Goal: Task Accomplishment & Management: Use online tool/utility

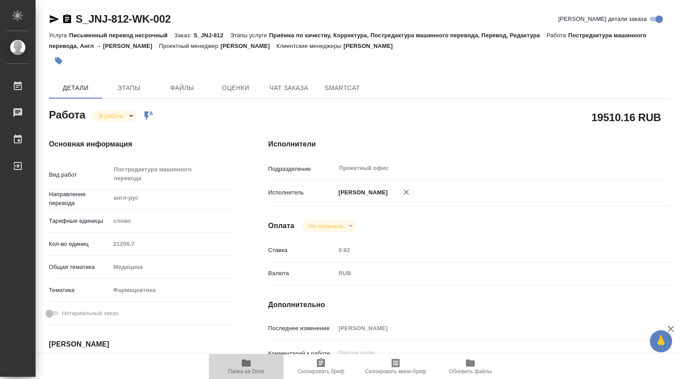
click at [248, 364] on icon "button" at bounding box center [246, 363] width 9 height 7
click at [349, 91] on span "SmartCat" at bounding box center [342, 88] width 43 height 11
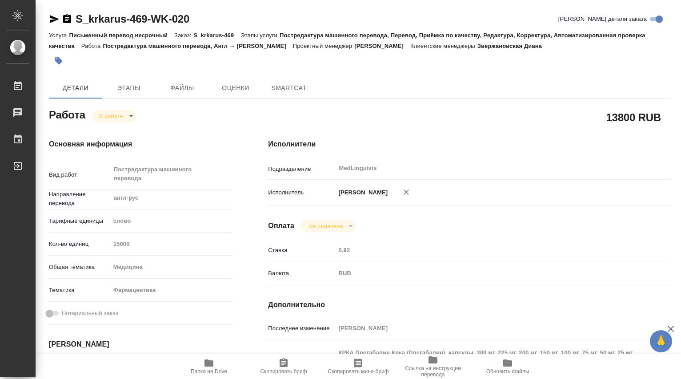
type textarea "x"
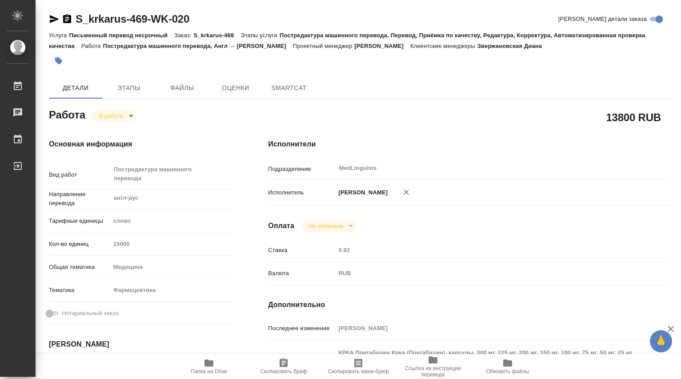
type textarea "x"
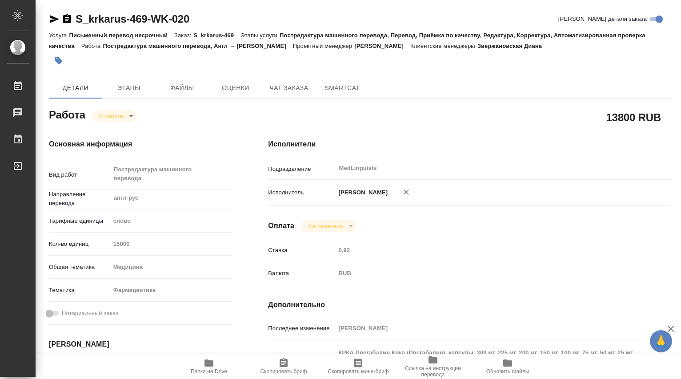
type textarea "x"
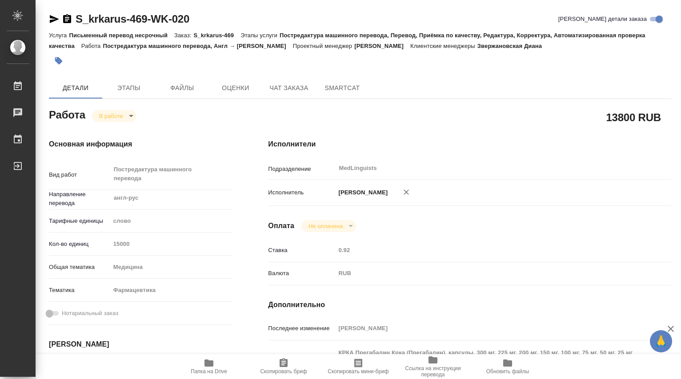
type textarea "x"
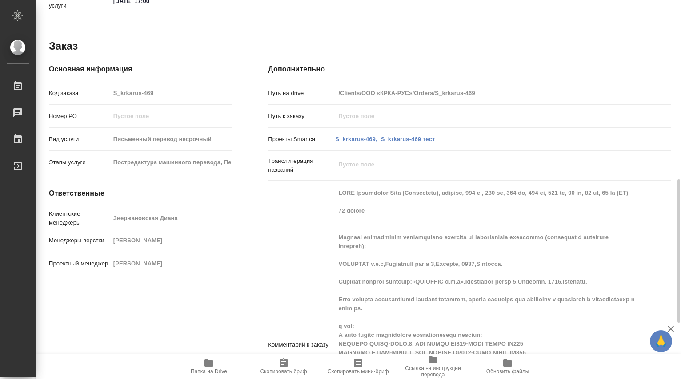
scroll to position [622, 0]
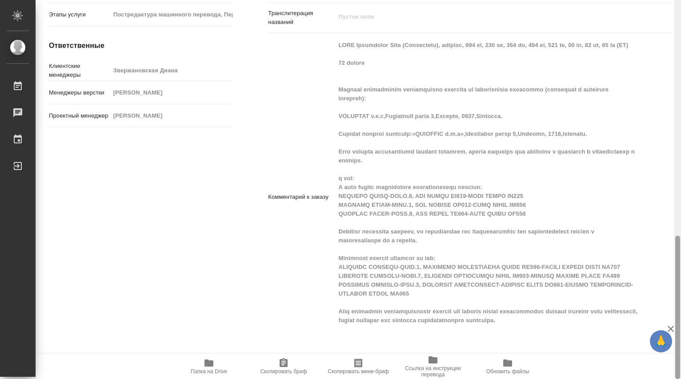
drag, startPoint x: 677, startPoint y: 296, endPoint x: 677, endPoint y: 315, distance: 19.1
click at [677, 315] on div at bounding box center [677, 307] width 5 height 143
click at [212, 365] on icon "button" at bounding box center [208, 363] width 9 height 7
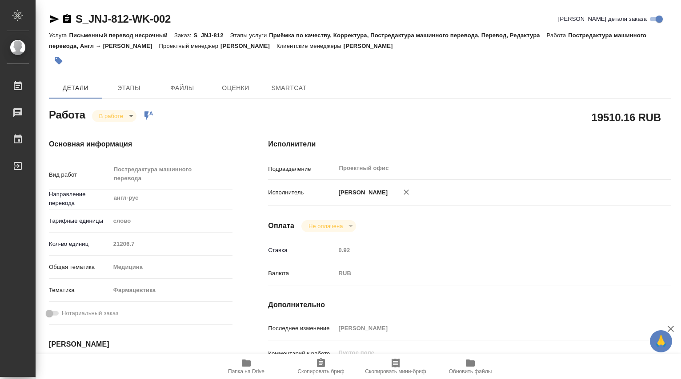
type textarea "x"
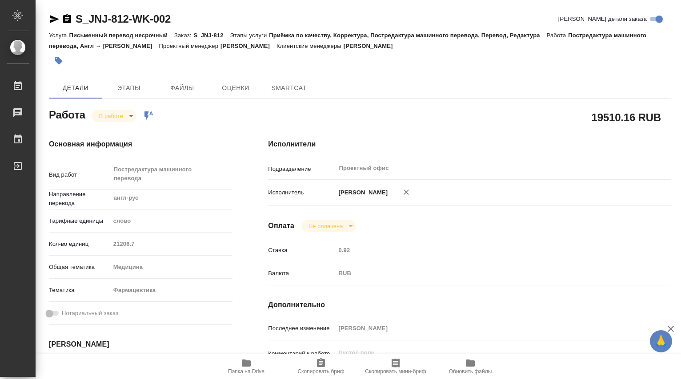
type textarea "x"
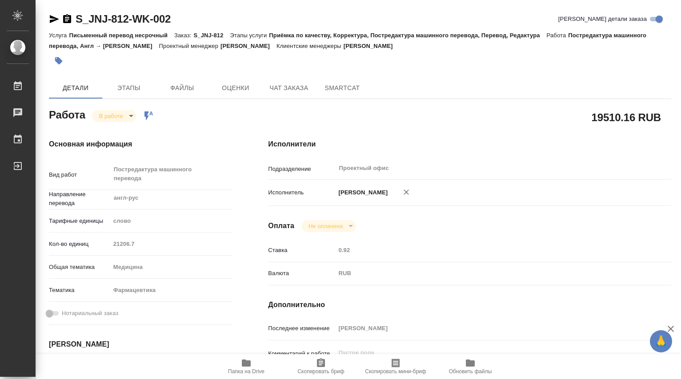
type textarea "x"
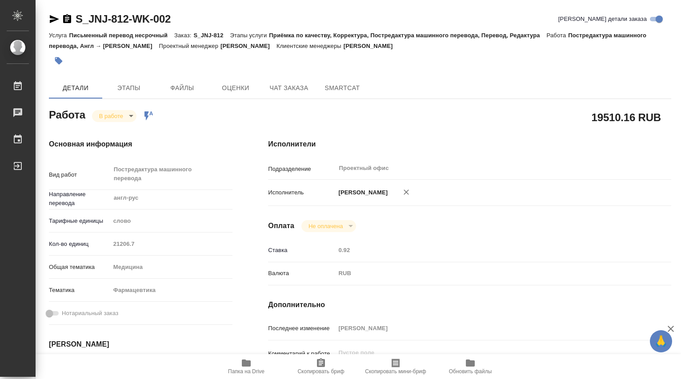
type textarea "x"
